Goal: Information Seeking & Learning: Learn about a topic

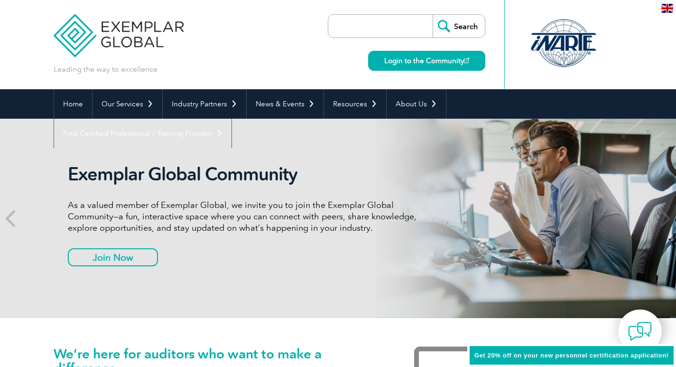
click at [633, 63] on header "Leading the way to excellence Search" at bounding box center [338, 44] width 676 height 89
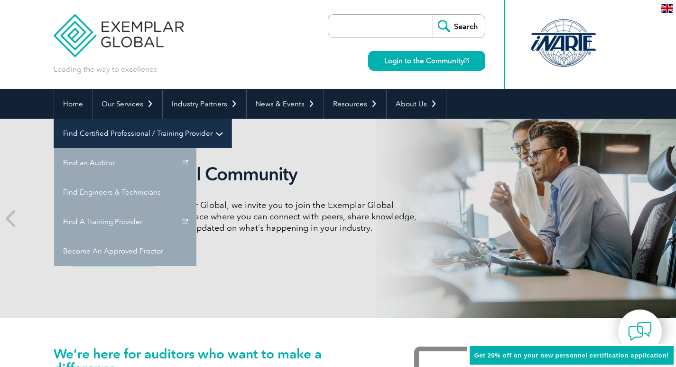
click at [232, 119] on link "Find Certified Professional / Training Provider" at bounding box center [142, 133] width 177 height 29
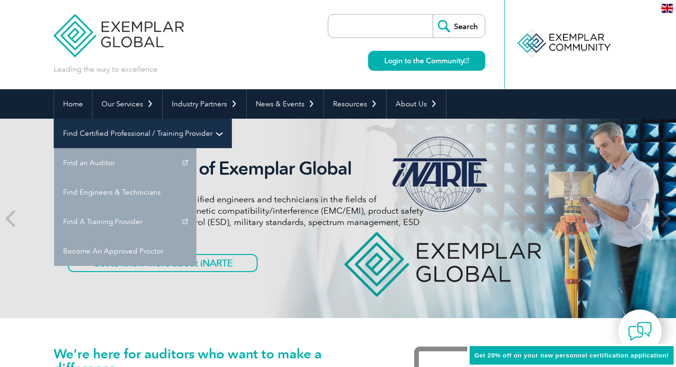
click at [232, 119] on link "Find Certified Professional / Training Provider" at bounding box center [142, 133] width 177 height 29
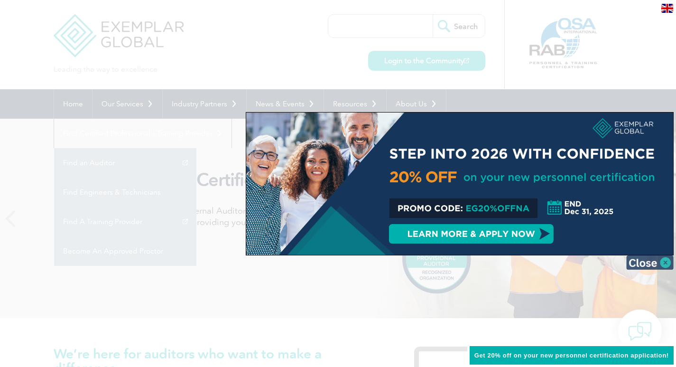
click at [663, 264] on img at bounding box center [649, 262] width 47 height 14
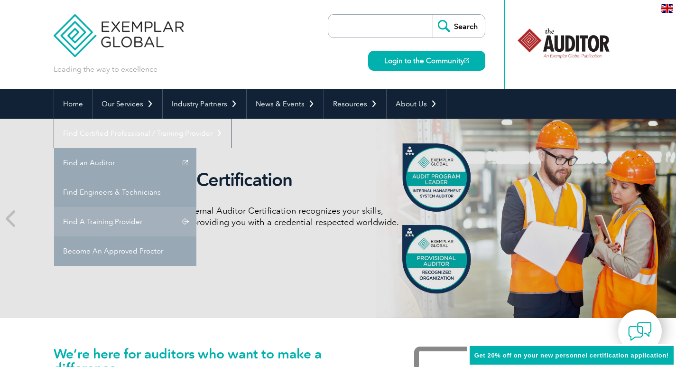
click at [196, 207] on link "Find A Training Provider" at bounding box center [125, 221] width 142 height 29
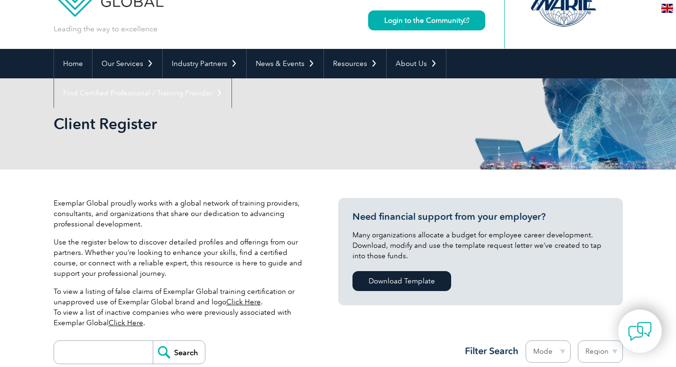
scroll to position [95, 0]
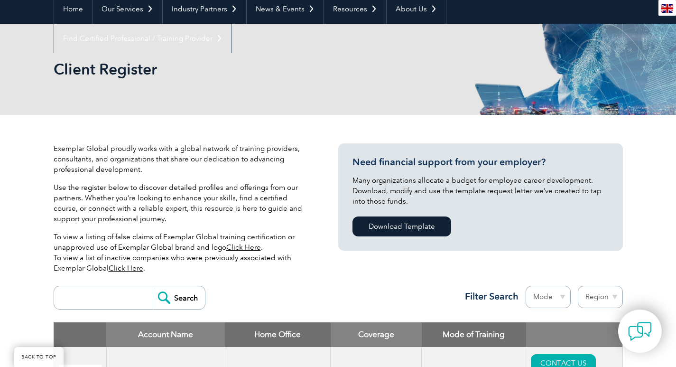
click at [237, 247] on link "Click Here" at bounding box center [243, 247] width 35 height 9
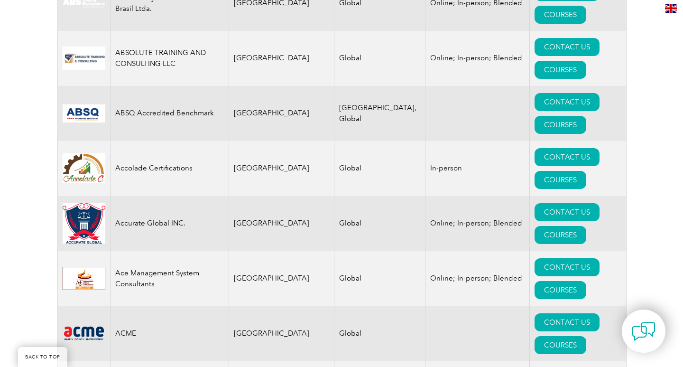
scroll to position [522, 0]
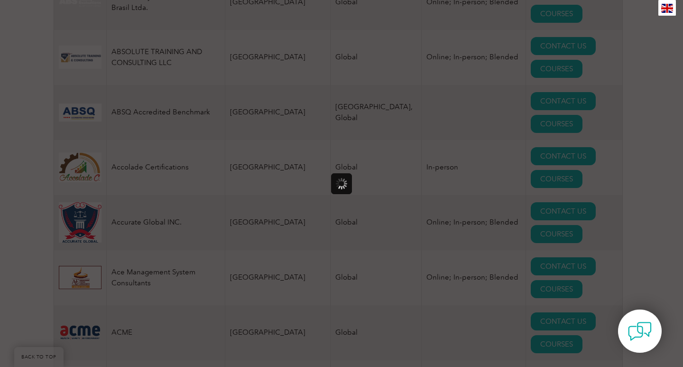
scroll to position [0, 0]
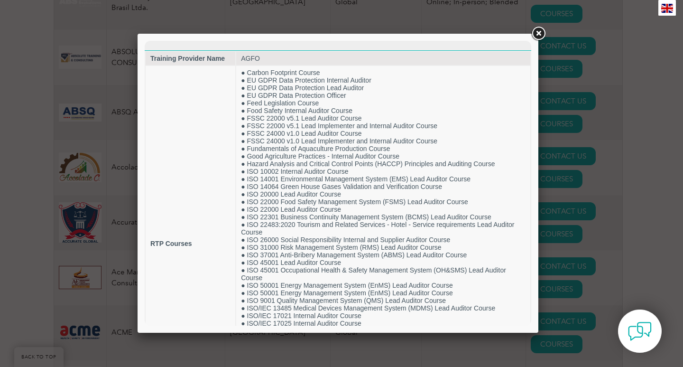
click at [536, 34] on link at bounding box center [538, 33] width 17 height 17
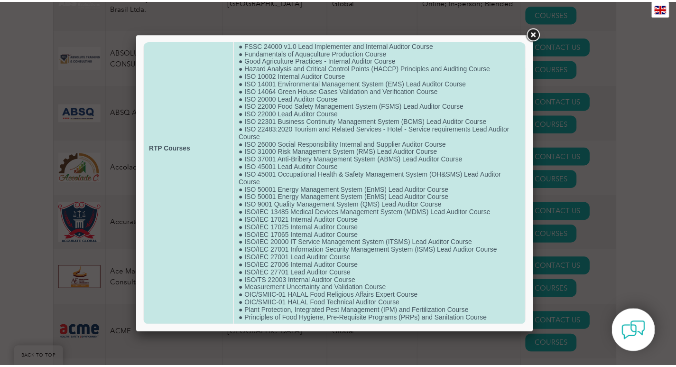
scroll to position [118, 0]
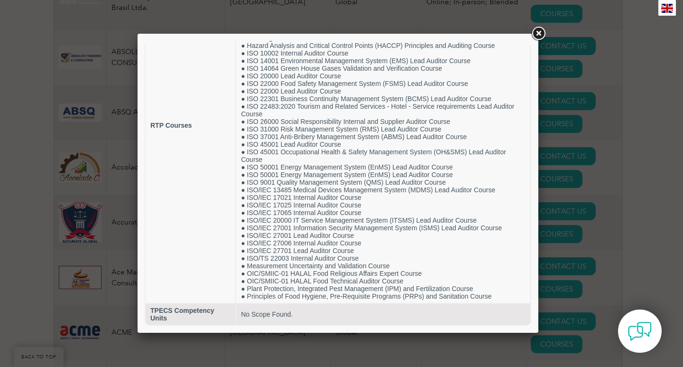
click at [537, 29] on link at bounding box center [538, 33] width 17 height 17
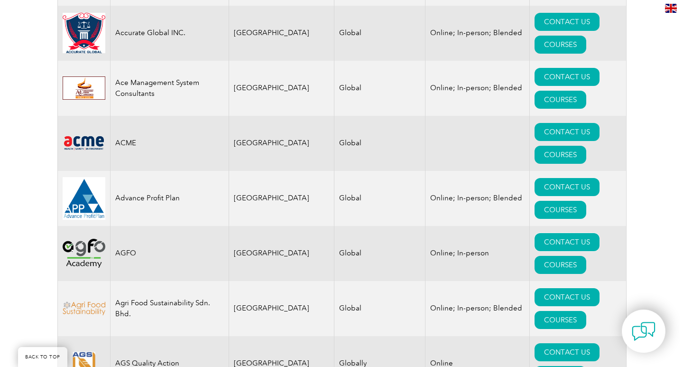
scroll to position [712, 0]
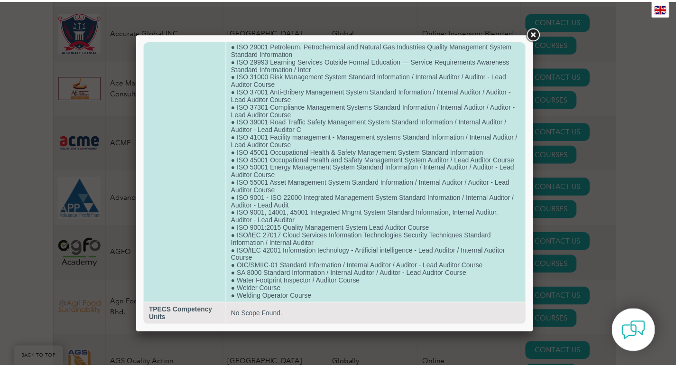
scroll to position [589, 0]
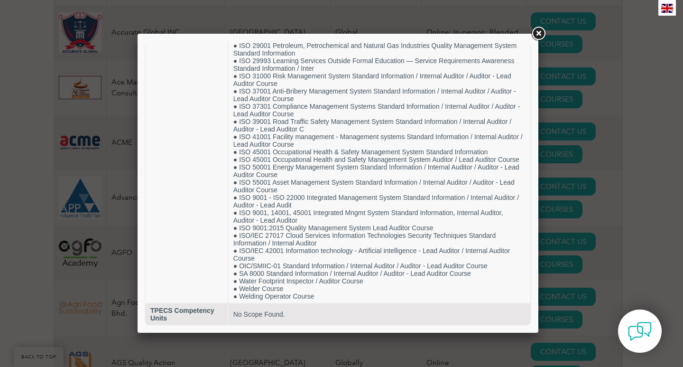
click at [542, 29] on link at bounding box center [538, 33] width 17 height 17
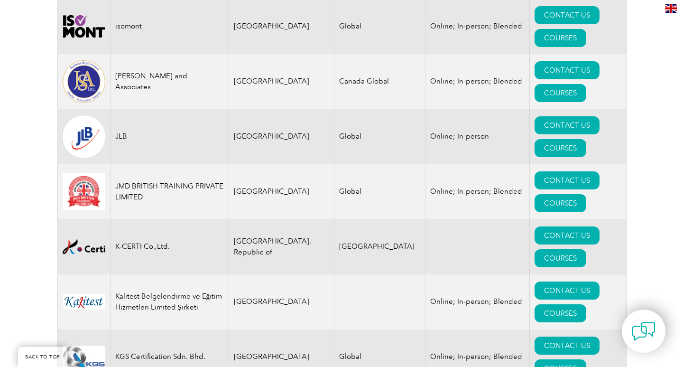
scroll to position [8270, 0]
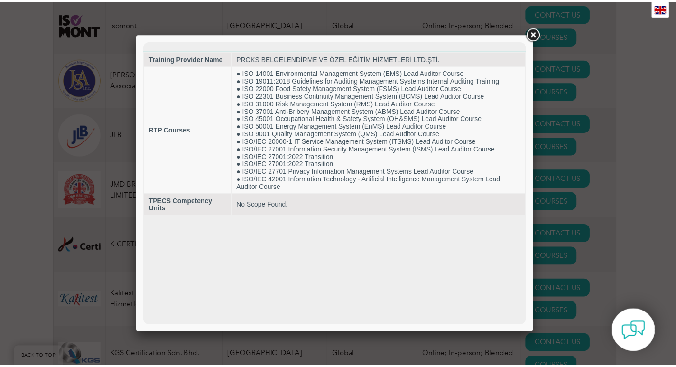
scroll to position [0, 0]
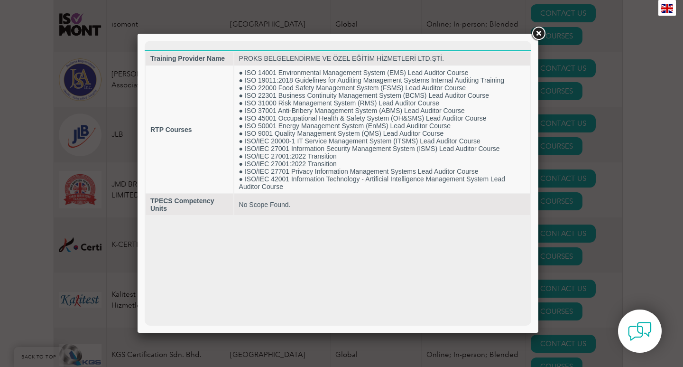
click at [537, 31] on link at bounding box center [538, 33] width 17 height 17
